Goal: Task Accomplishment & Management: Use online tool/utility

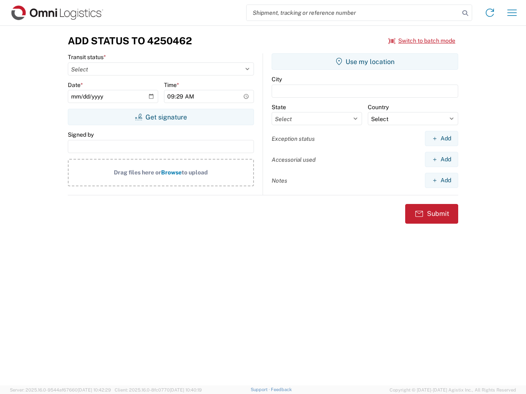
click at [353, 13] on input "search" at bounding box center [352, 13] width 213 height 16
click at [465, 13] on icon at bounding box center [465, 13] width 12 height 12
click at [490, 13] on icon at bounding box center [489, 12] width 13 height 13
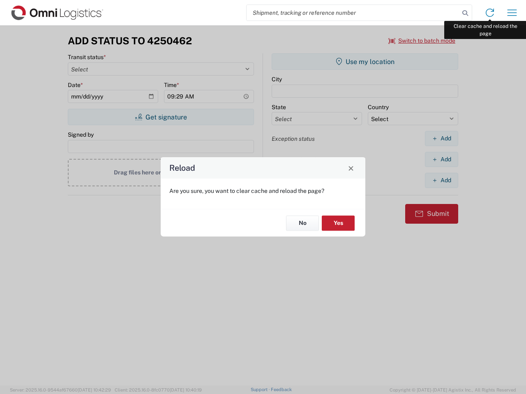
click at [512, 13] on div "Reload Are you sure, you want to clear cache and reload the page? No Yes" at bounding box center [263, 197] width 526 height 394
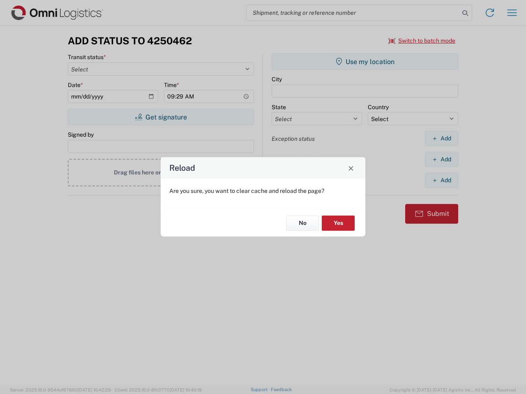
click at [422, 41] on div "Reload Are you sure, you want to clear cache and reload the page? No Yes" at bounding box center [263, 197] width 526 height 394
click at [161, 117] on div "Reload Are you sure, you want to clear cache and reload the page? No Yes" at bounding box center [263, 197] width 526 height 394
click at [365, 62] on div "Reload Are you sure, you want to clear cache and reload the page? No Yes" at bounding box center [263, 197] width 526 height 394
click at [441, 138] on div "Reload Are you sure, you want to clear cache and reload the page? No Yes" at bounding box center [263, 197] width 526 height 394
click at [441, 159] on div "Reload Are you sure, you want to clear cache and reload the page? No Yes" at bounding box center [263, 197] width 526 height 394
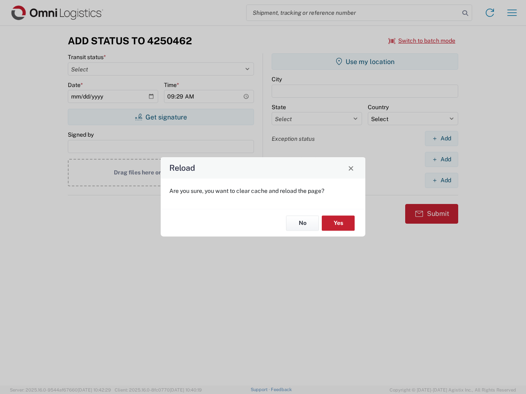
click at [441, 180] on div "Reload Are you sure, you want to clear cache and reload the page? No Yes" at bounding box center [263, 197] width 526 height 394
